Goal: Information Seeking & Learning: Learn about a topic

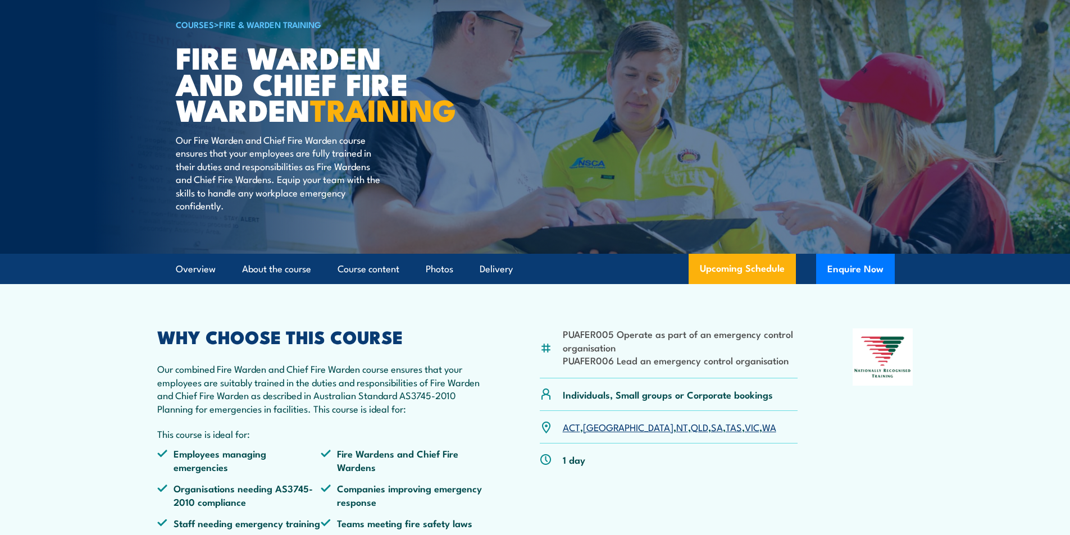
scroll to position [146, 0]
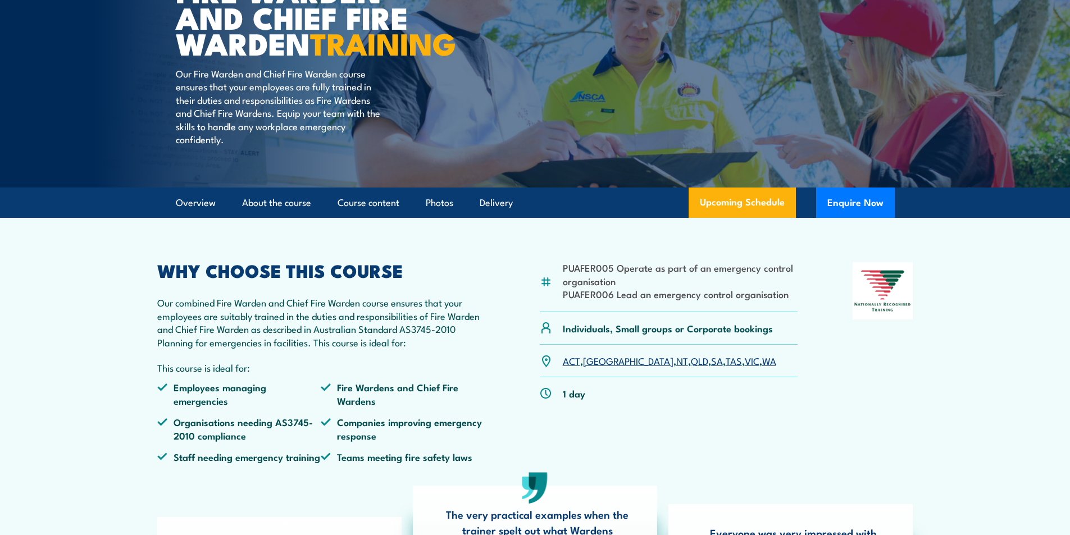
click at [745, 367] on link "VIC" at bounding box center [752, 360] width 15 height 13
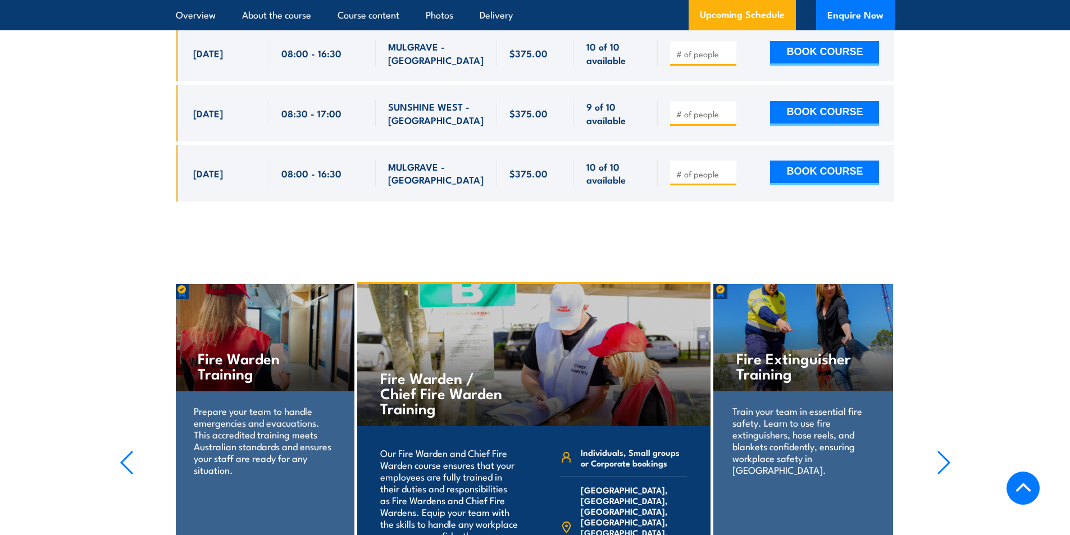
scroll to position [2566, 0]
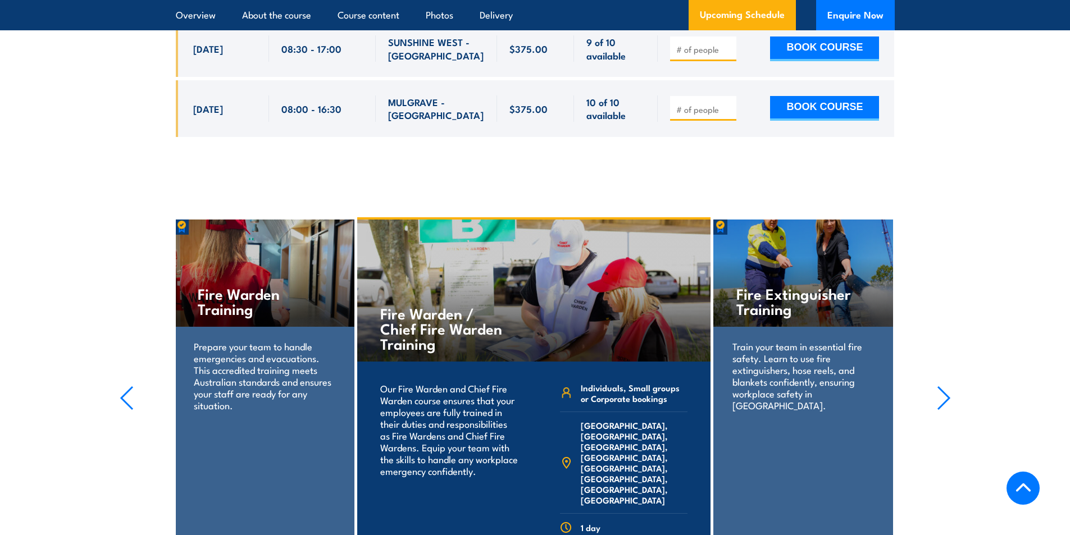
click at [253, 345] on p "Prepare your team to handle emergencies and evacuations. This accredited traini…" at bounding box center [264, 375] width 141 height 71
click at [242, 306] on h4 "Fire Warden Training" at bounding box center [264, 301] width 133 height 30
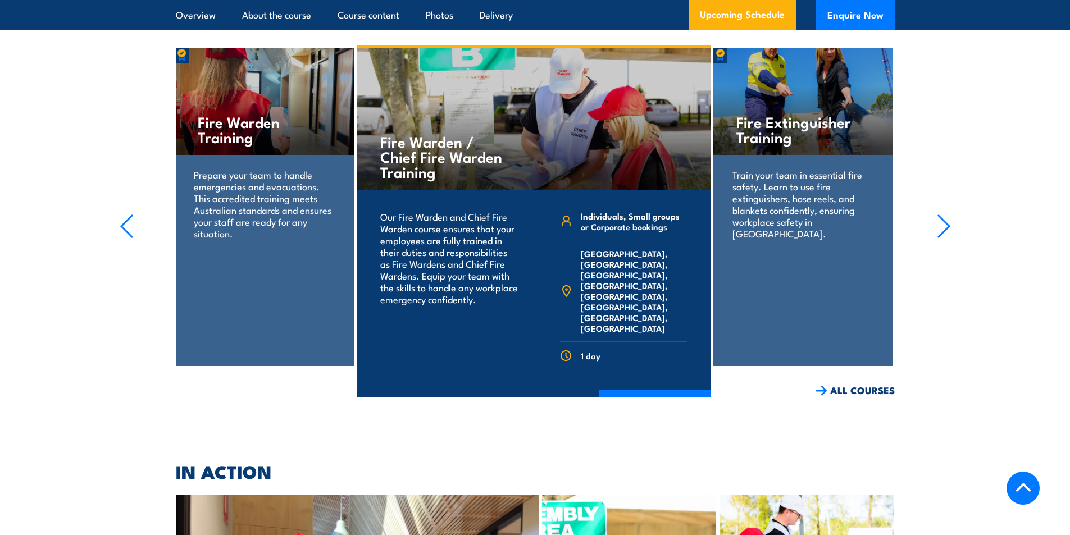
scroll to position [2743, 0]
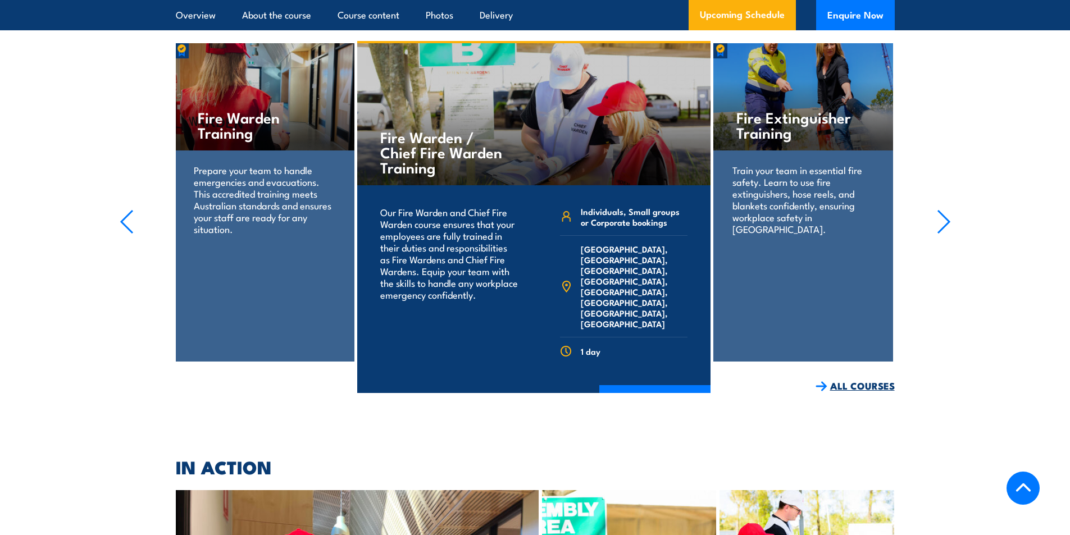
click at [857, 380] on link "ALL COURSES" at bounding box center [855, 386] width 79 height 13
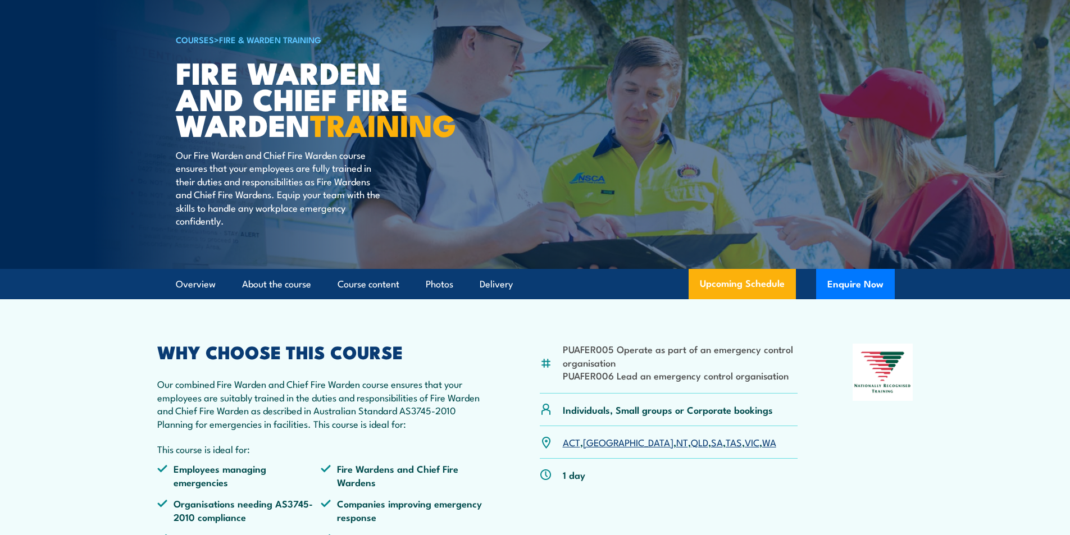
scroll to position [56, 0]
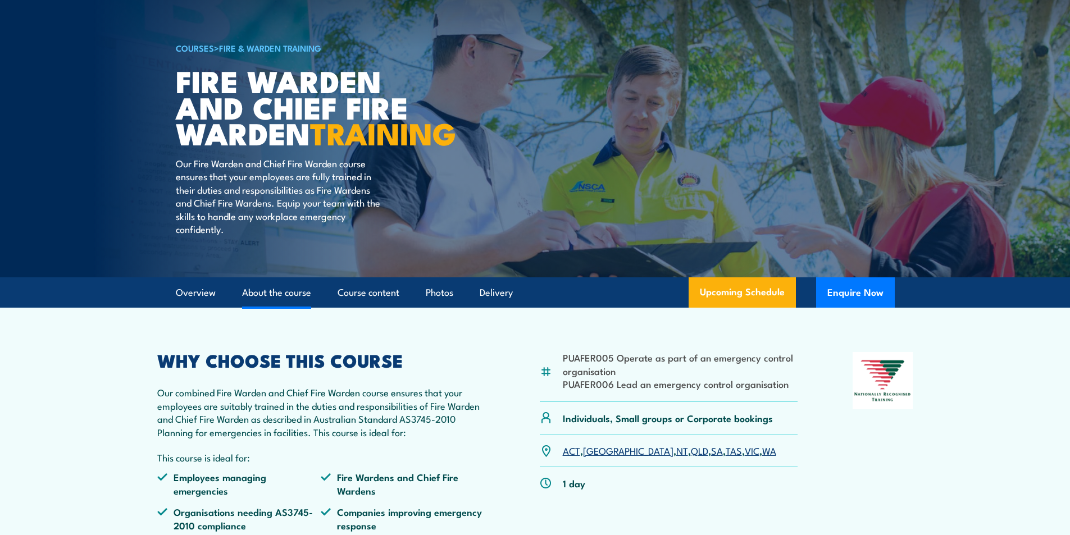
click at [286, 308] on link "About the course" at bounding box center [276, 293] width 69 height 30
